Goal: Transaction & Acquisition: Purchase product/service

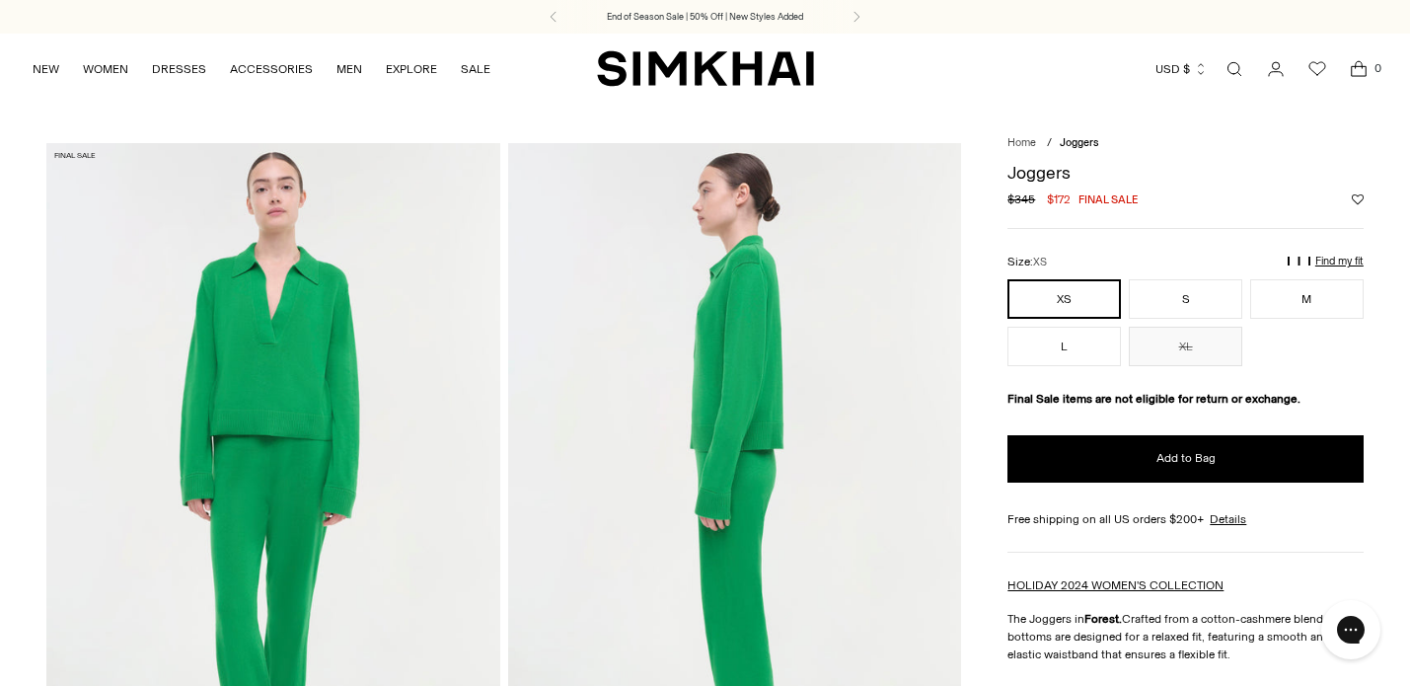
click at [1081, 293] on button "XS" at bounding box center [1063, 298] width 113 height 39
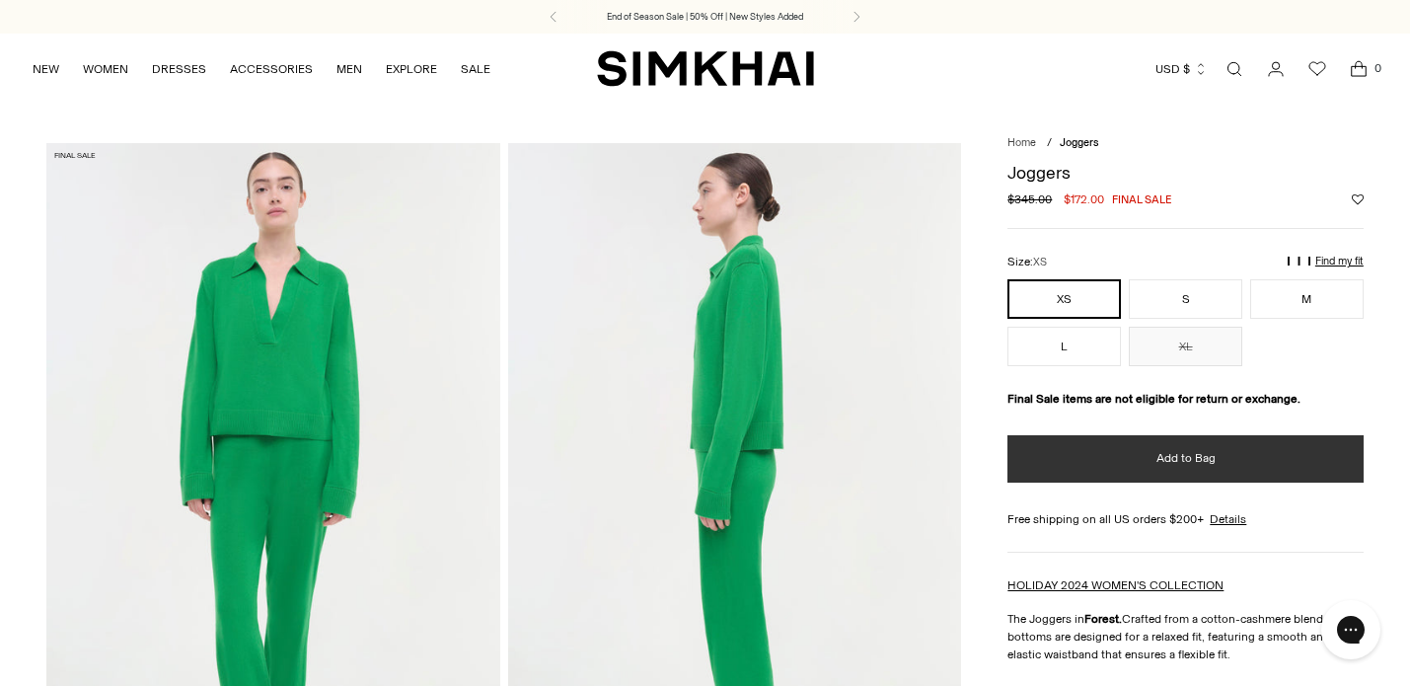
click at [1160, 467] on button "Add to Bag" at bounding box center [1185, 458] width 356 height 47
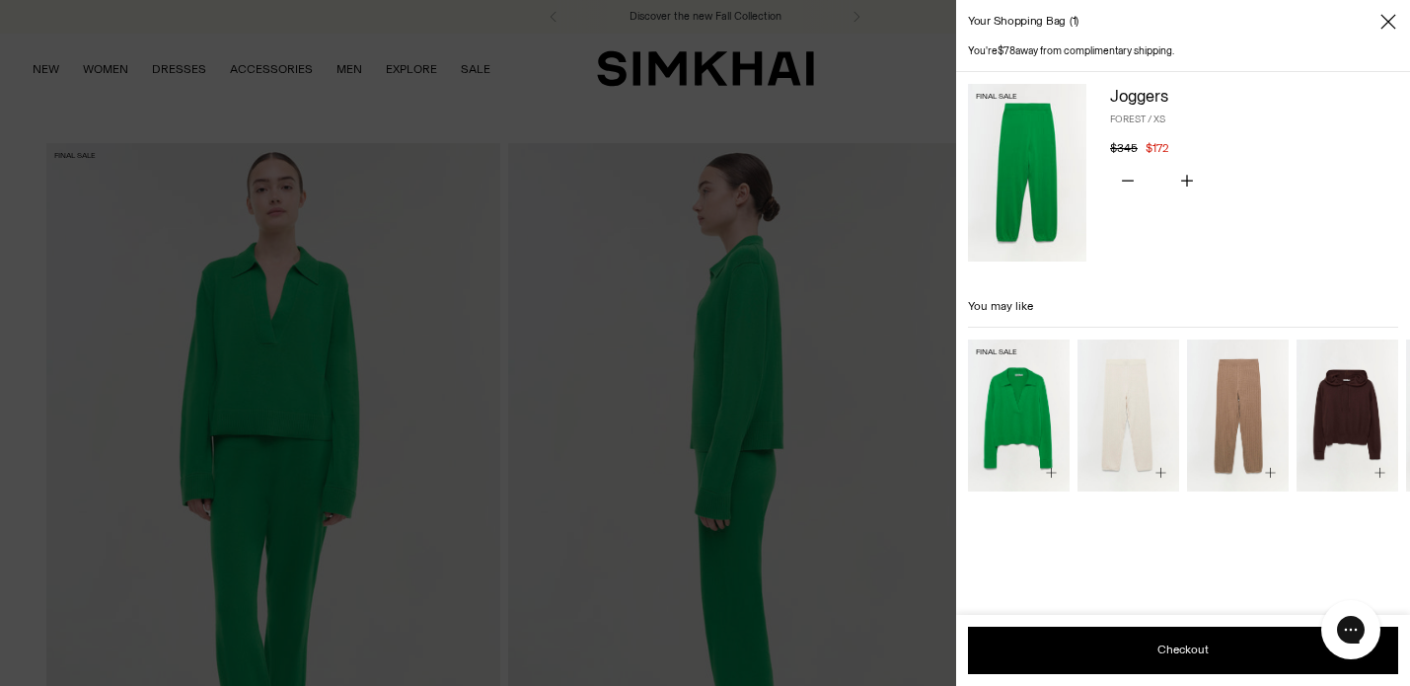
click at [0, 0] on img "Cotton Cashmere Long Sleeve Polo" at bounding box center [0, 0] width 0 height 0
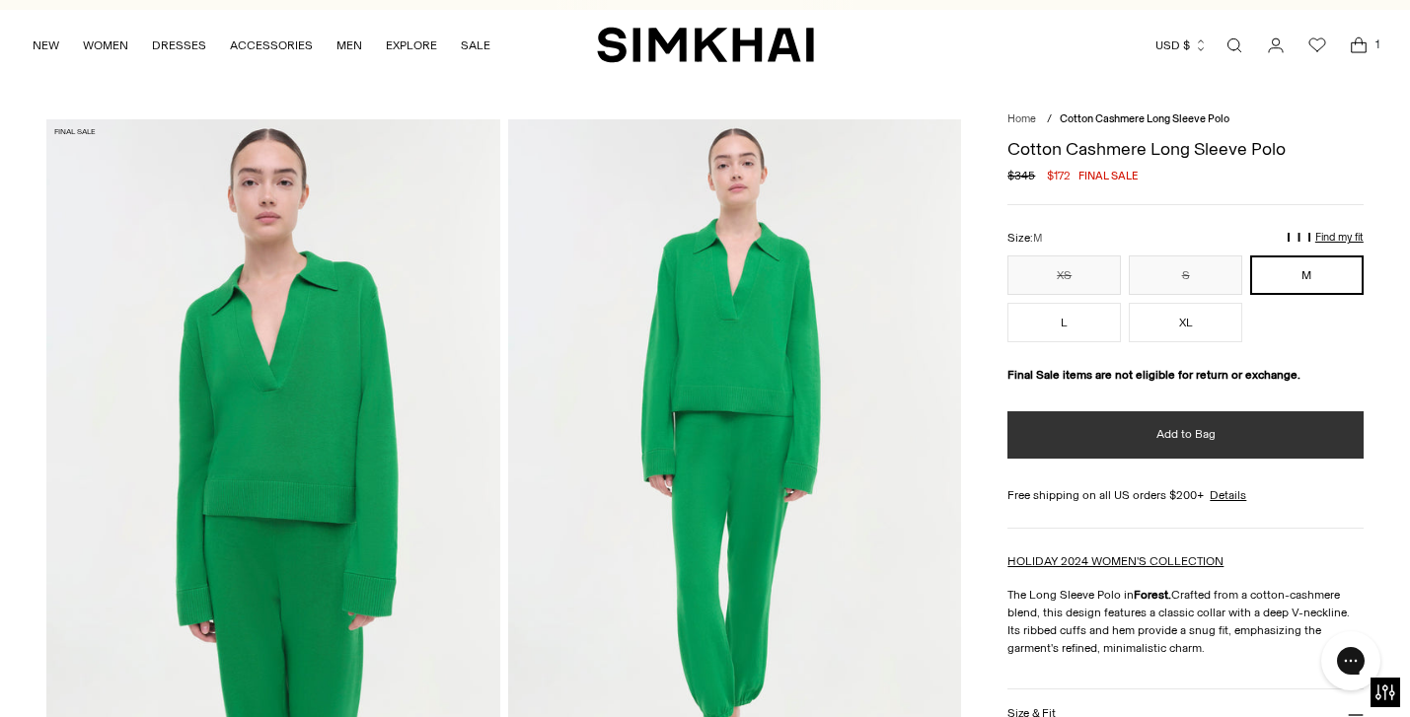
scroll to position [24, 0]
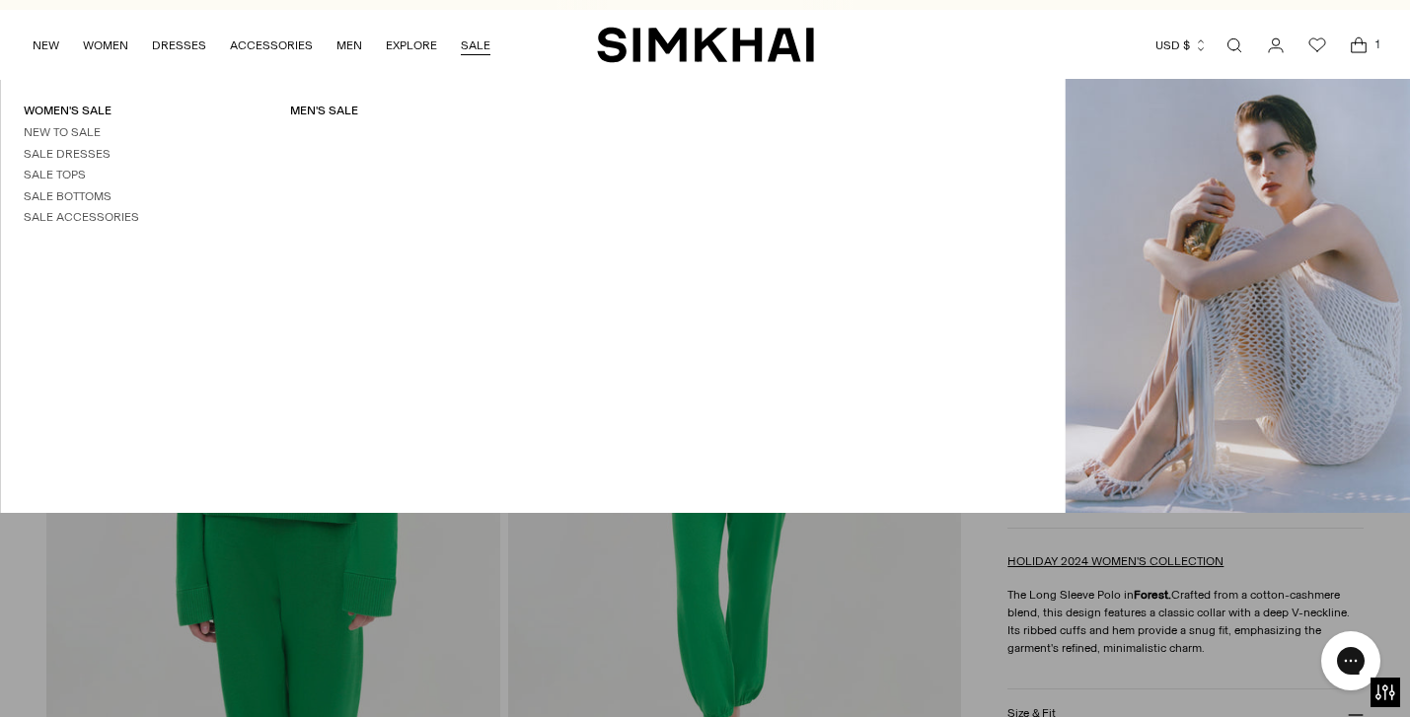
click at [474, 41] on link "SALE" at bounding box center [476, 45] width 30 height 43
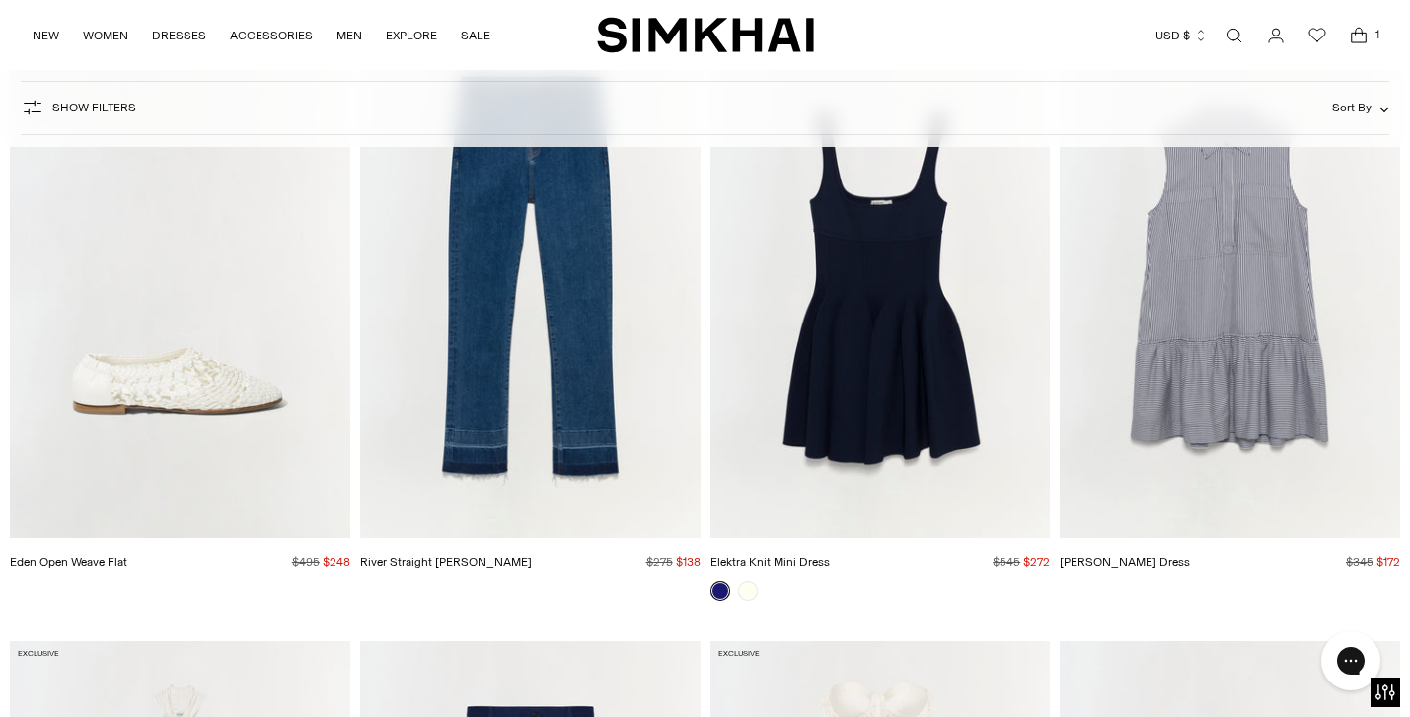
scroll to position [4611, 0]
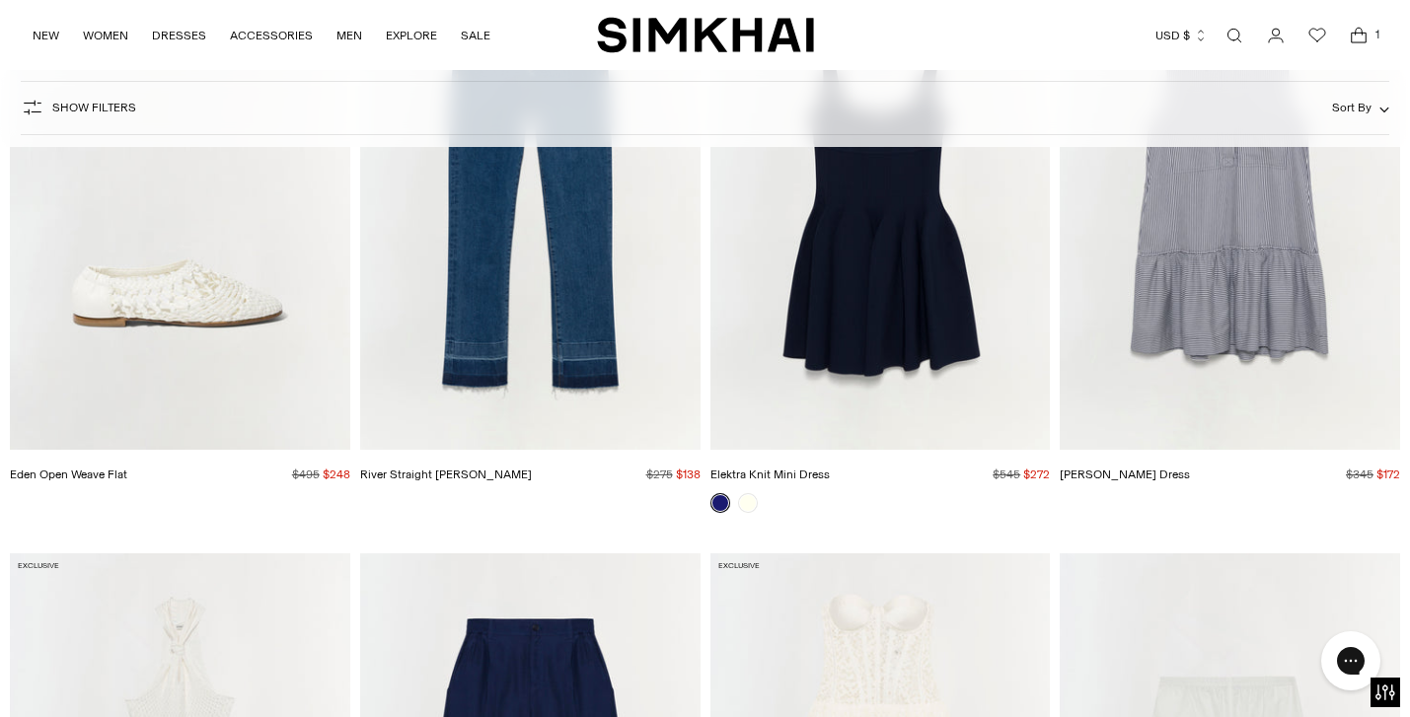
click at [0, 0] on img "Eden Open Weave Flat" at bounding box center [0, 0] width 0 height 0
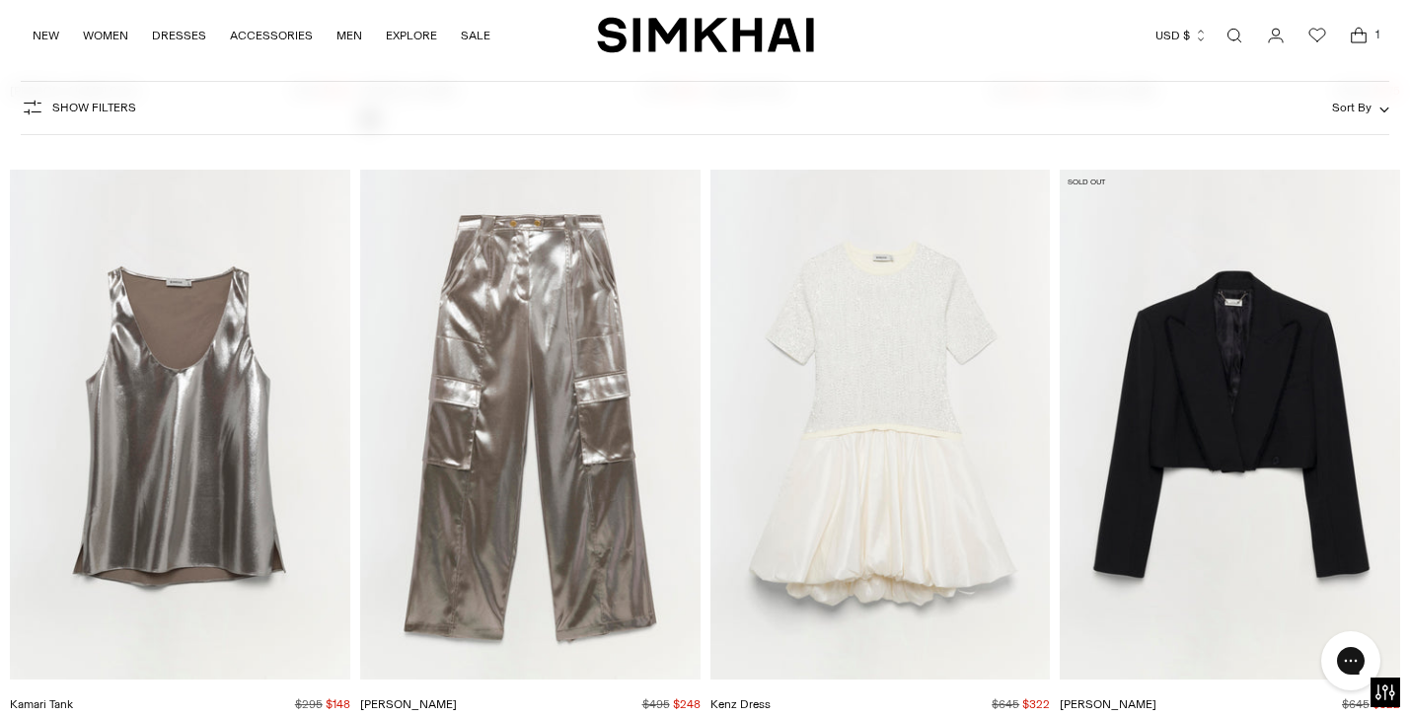
scroll to position [20927, 0]
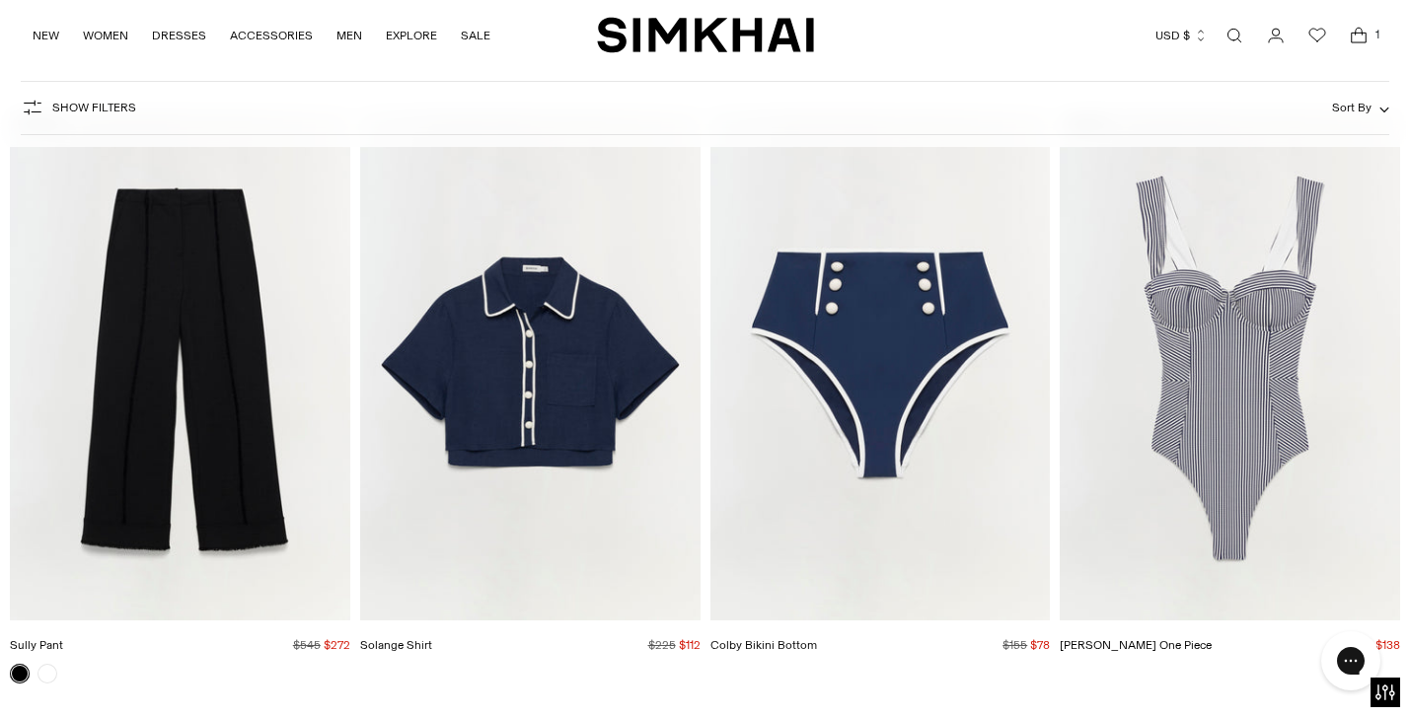
click at [0, 0] on img "Kyle One Piece" at bounding box center [0, 0] width 0 height 0
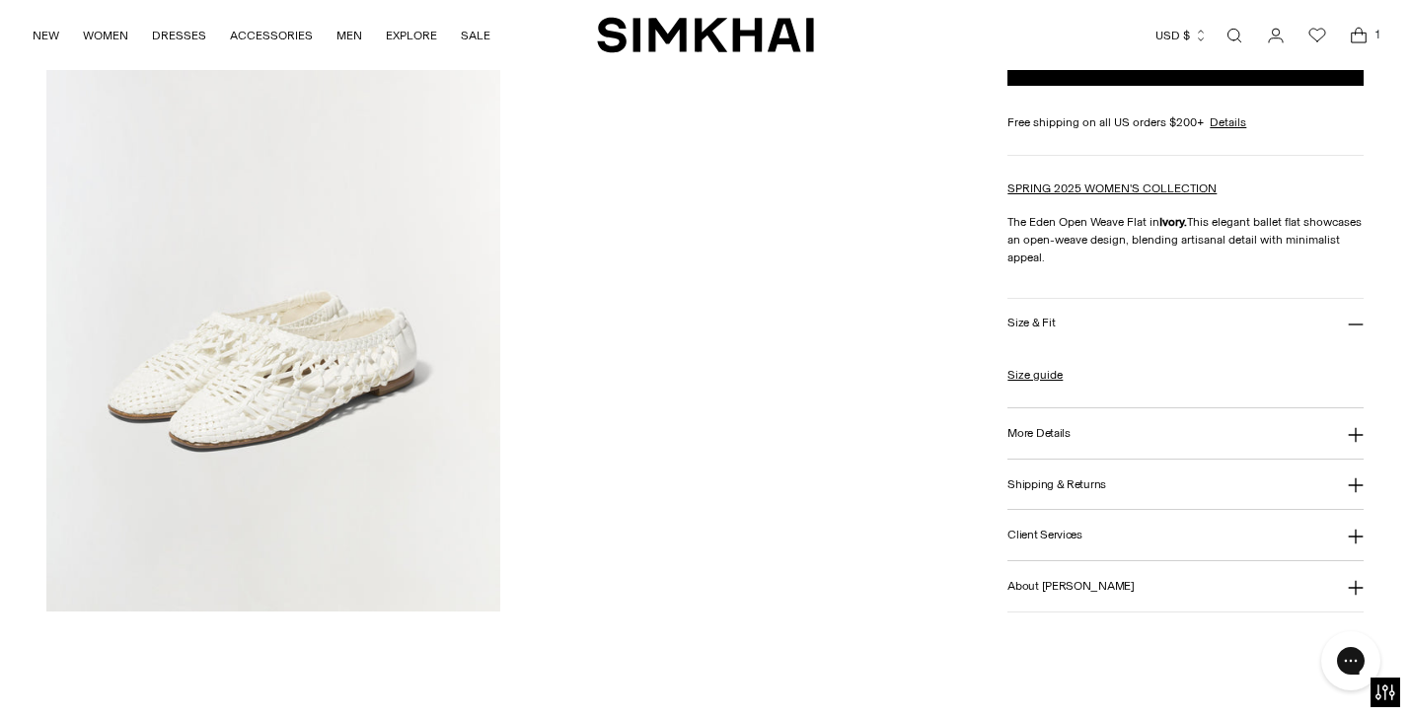
scroll to position [1645, 0]
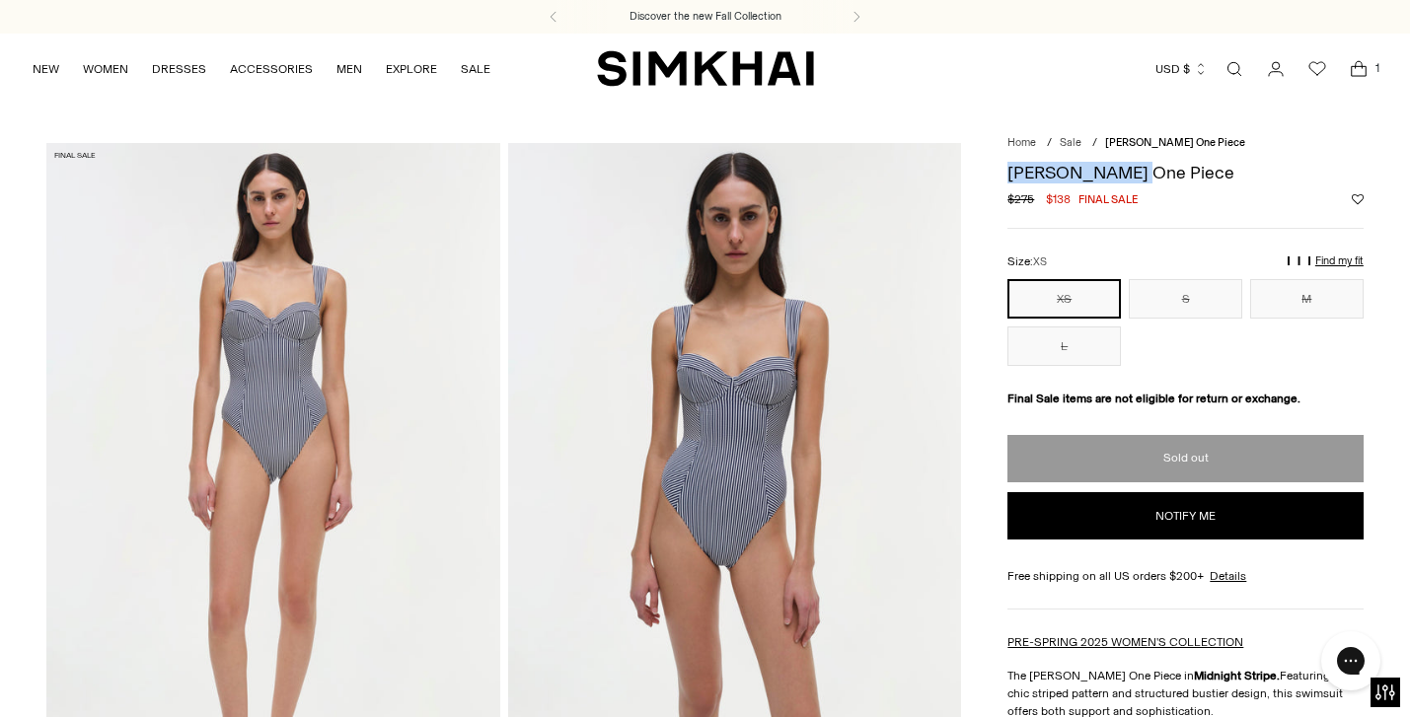
drag, startPoint x: 1139, startPoint y: 172, endPoint x: 1006, endPoint y: 176, distance: 133.2
copy h1 "[PERSON_NAME] One Piece"
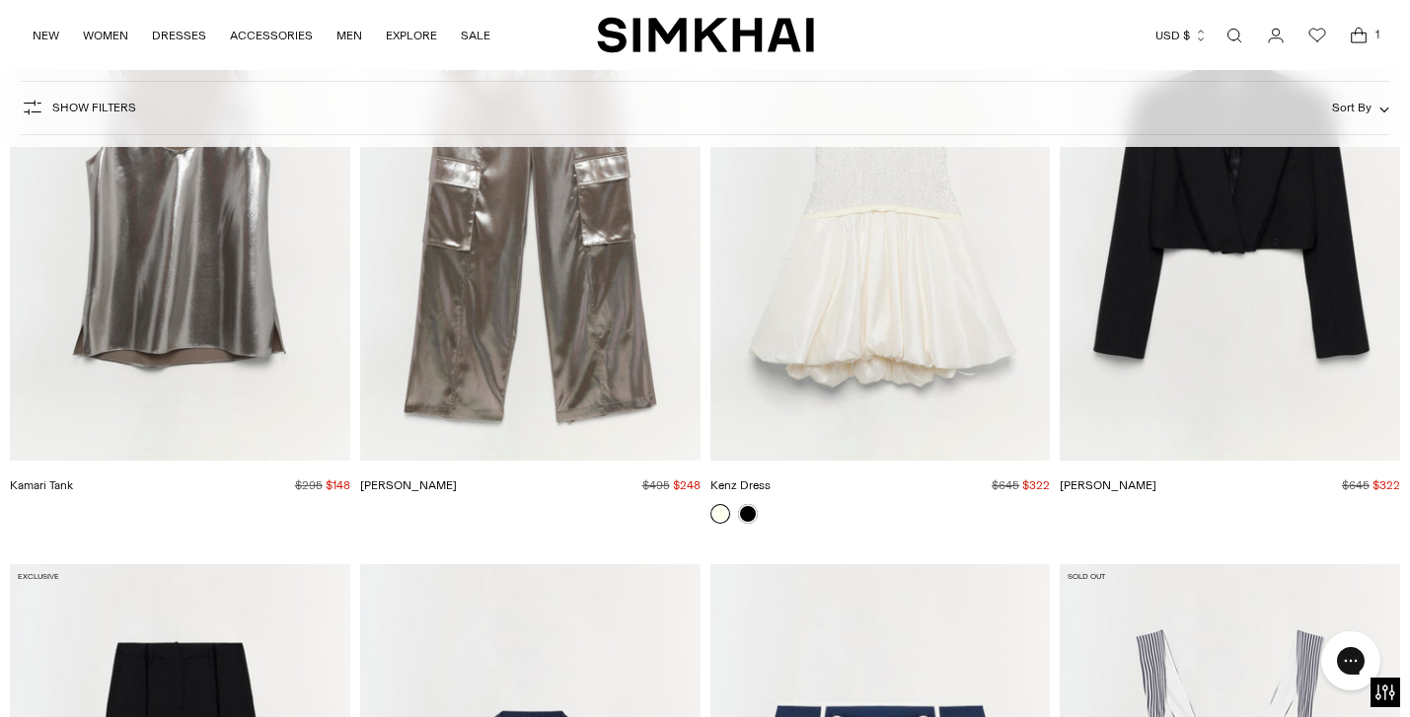
scroll to position [20995, 0]
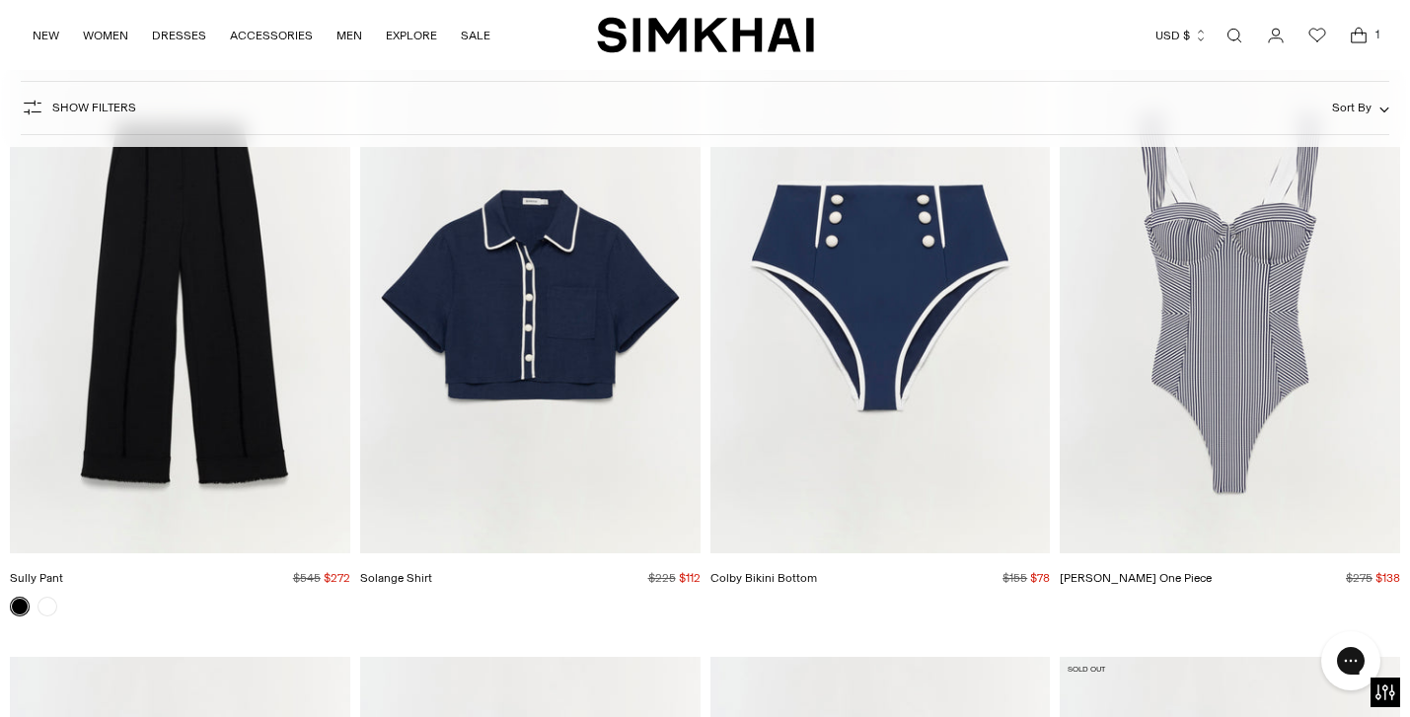
click at [0, 0] on img "Kyle One Piece" at bounding box center [0, 0] width 0 height 0
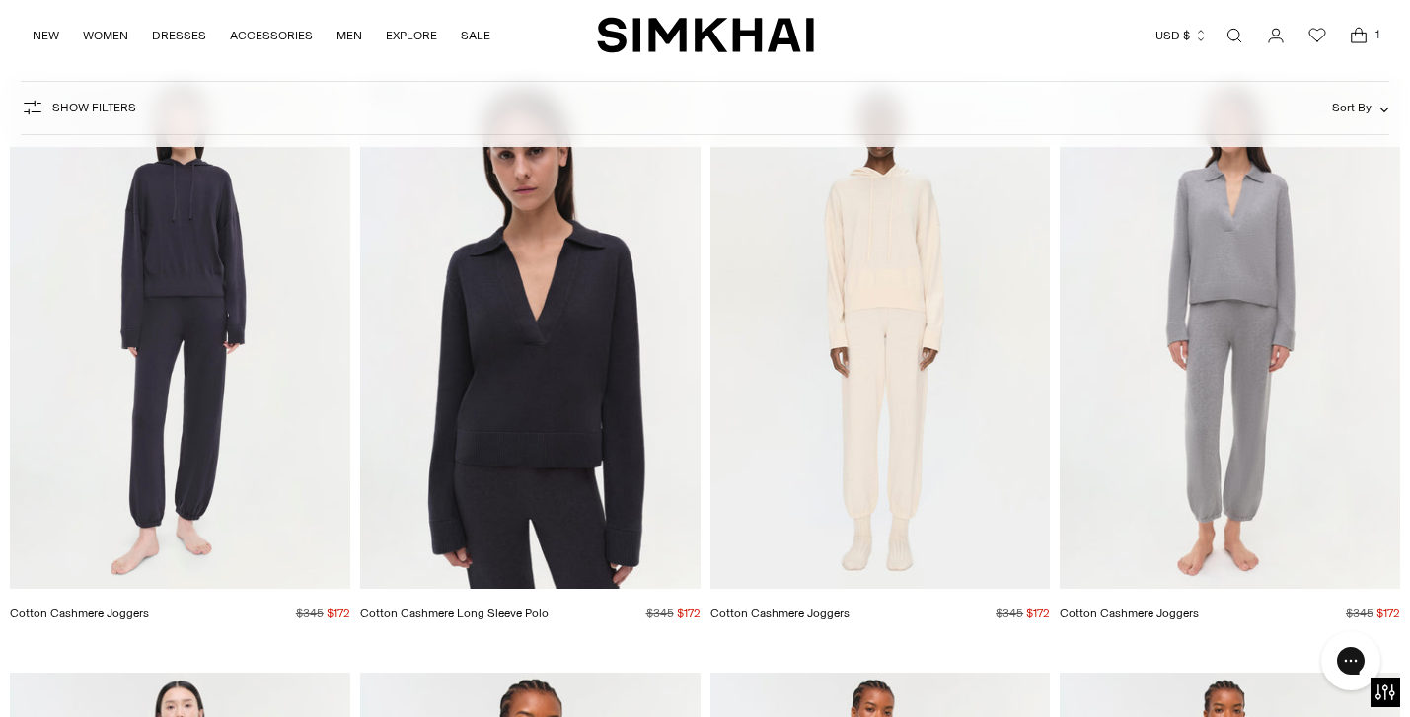
scroll to position [38017, 0]
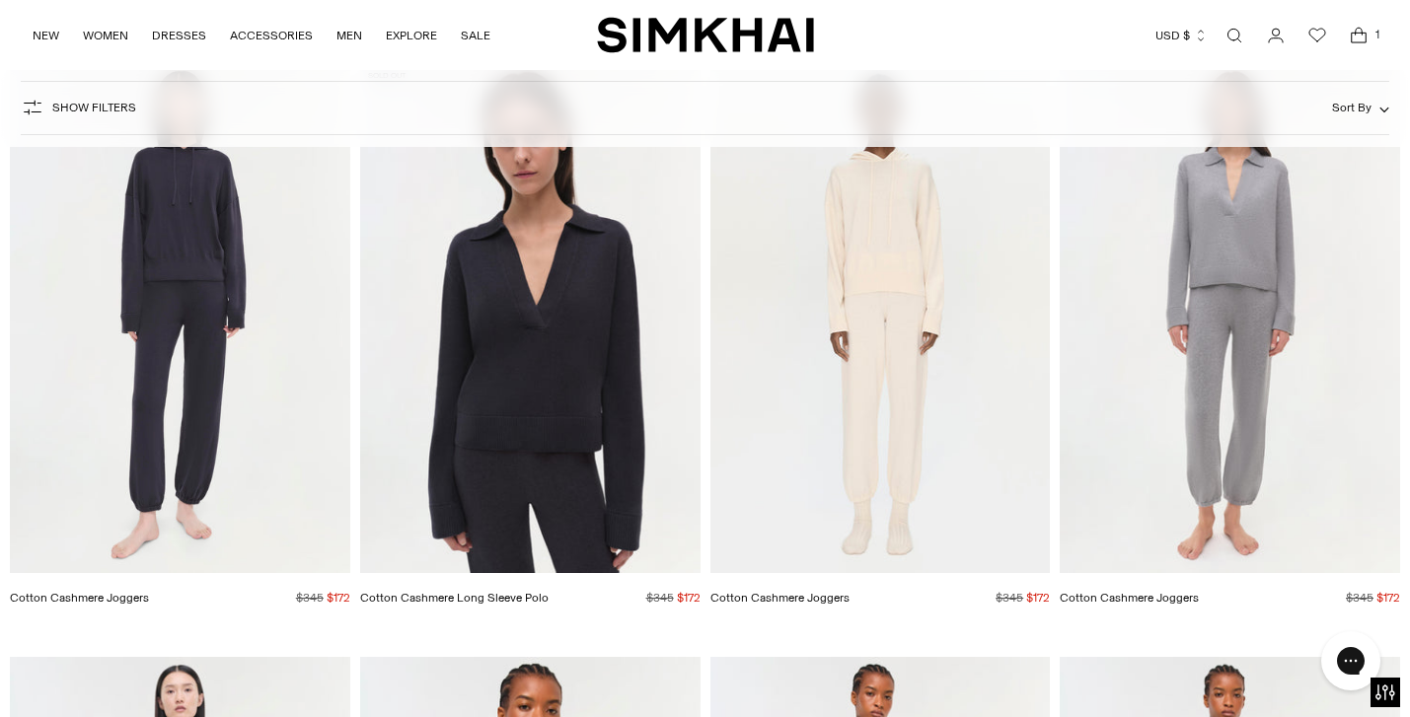
click at [0, 0] on img "Cotton Cashmere Joggers" at bounding box center [0, 0] width 0 height 0
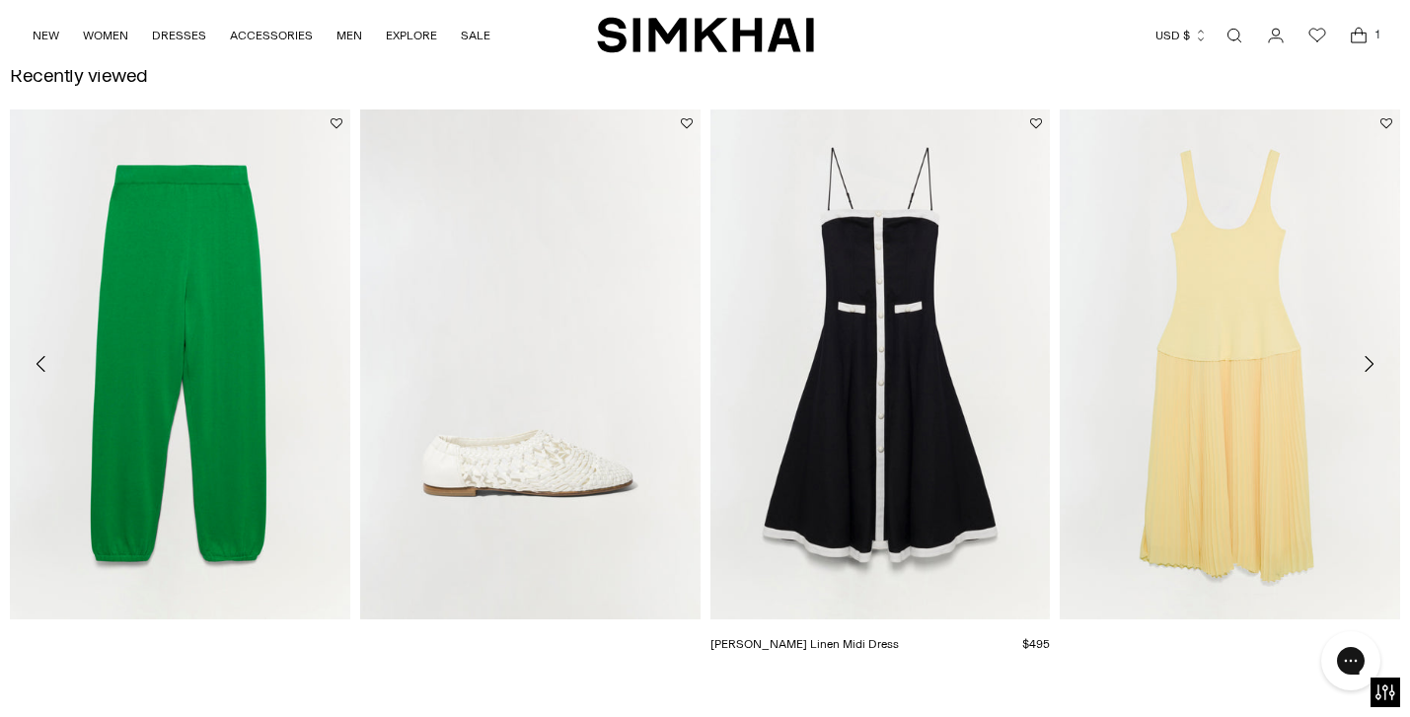
scroll to position [2900, 0]
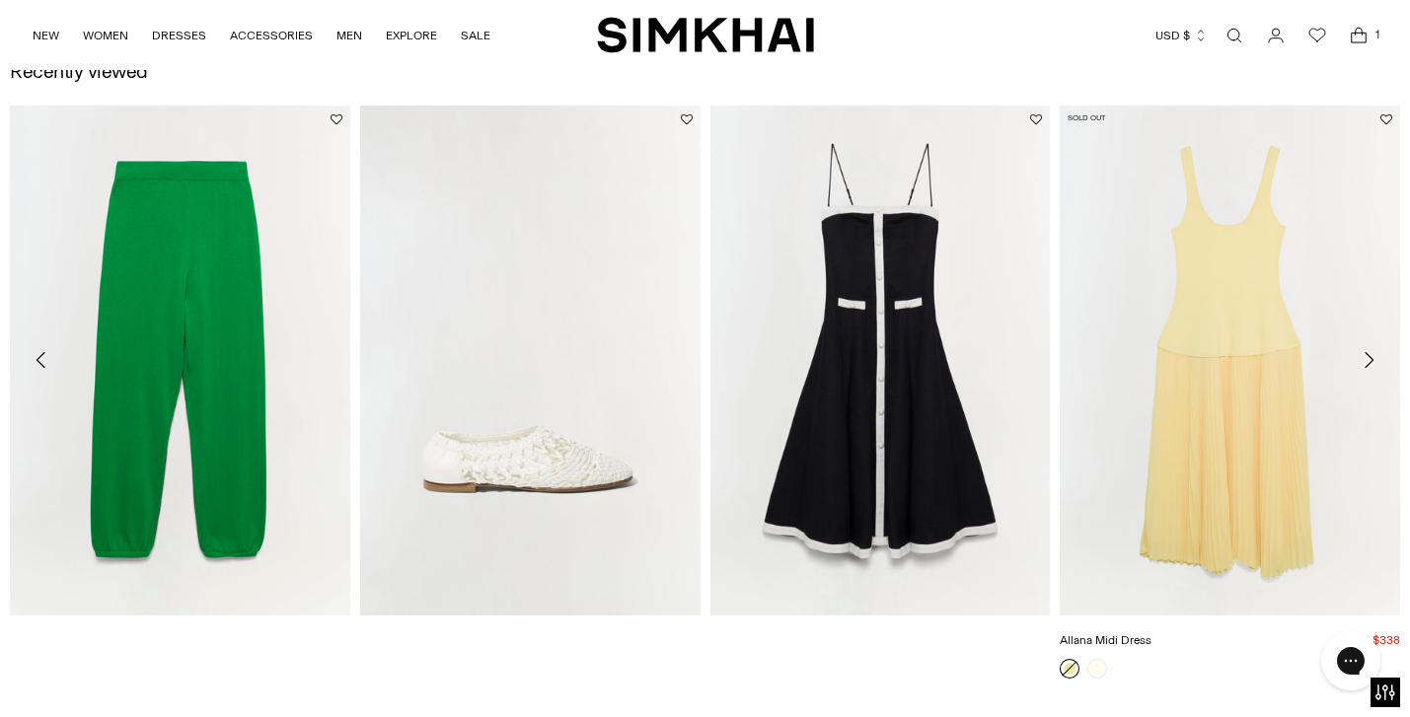
click at [0, 0] on img "Allana Midi Dress" at bounding box center [0, 0] width 0 height 0
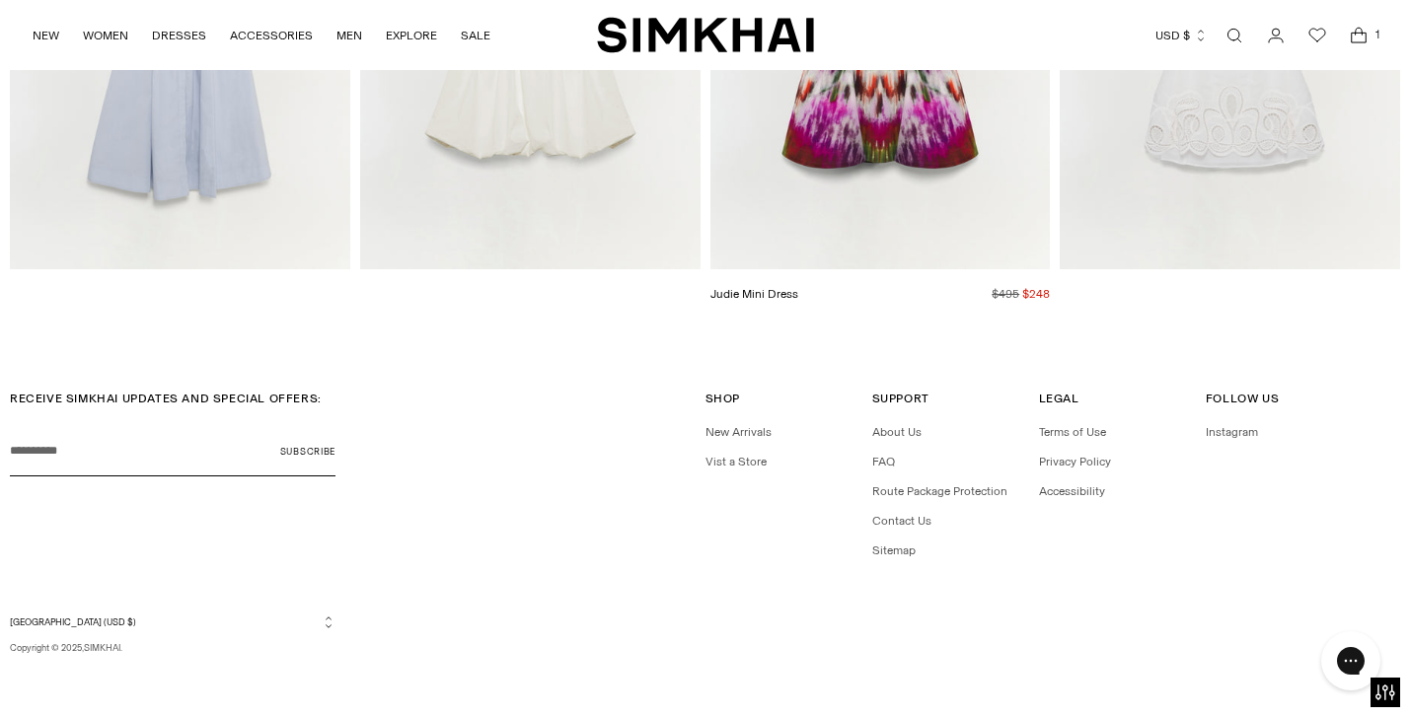
scroll to position [3196, 0]
